Goal: Task Accomplishment & Management: Use online tool/utility

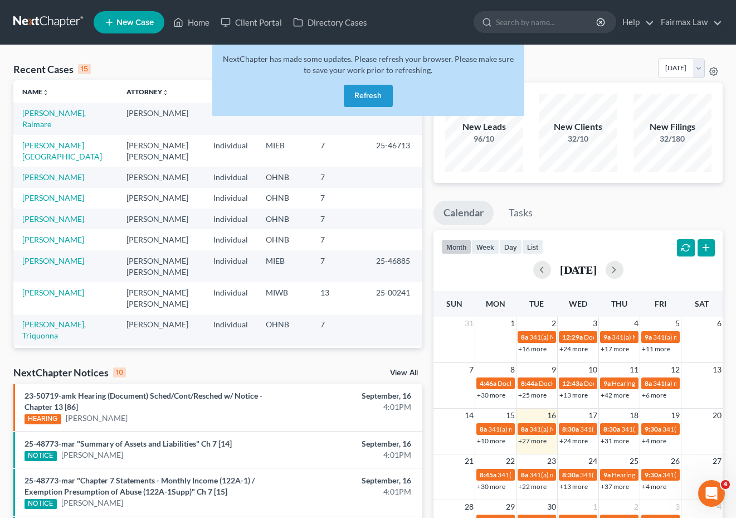
click at [377, 97] on button "Refresh" at bounding box center [368, 96] width 49 height 22
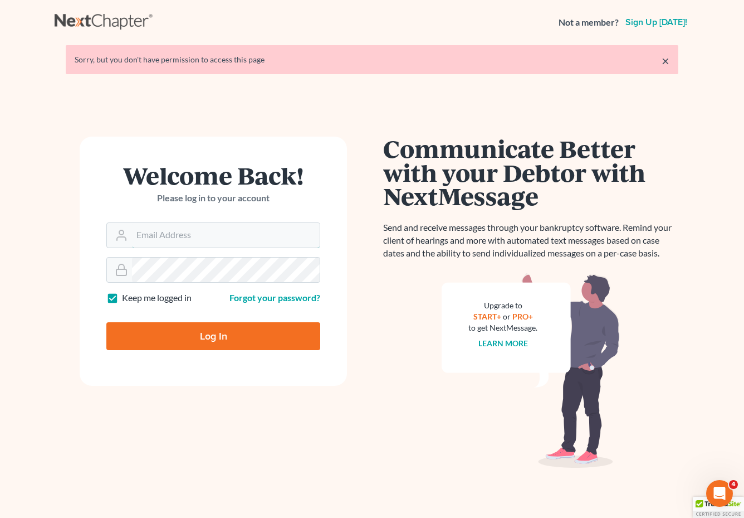
type input "[EMAIL_ADDRESS][DOMAIN_NAME]"
click at [213, 335] on input "Log In" at bounding box center [213, 336] width 214 height 28
type input "Thinking..."
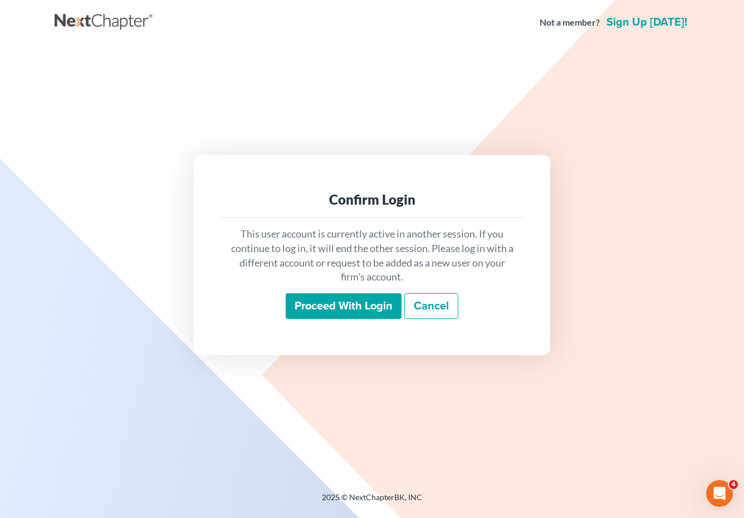
click at [379, 309] on input "Proceed with login" at bounding box center [344, 306] width 116 height 26
